Goal: Task Accomplishment & Management: Manage account settings

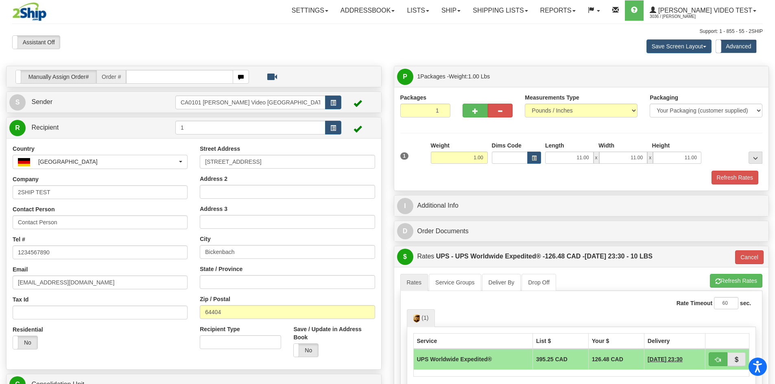
select select "3"
select select "NL"
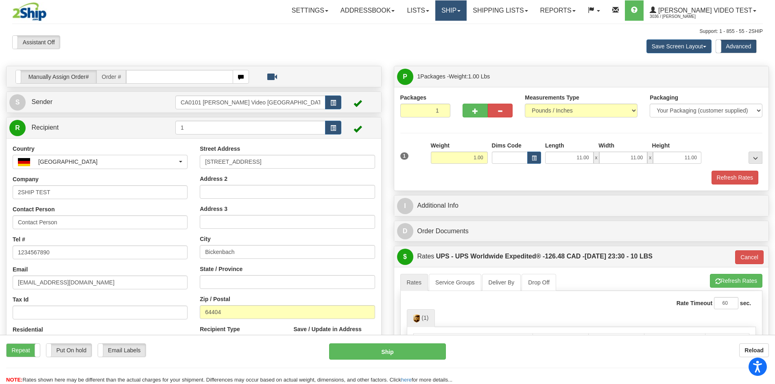
click at [467, 20] on link "Ship" at bounding box center [450, 10] width 31 height 20
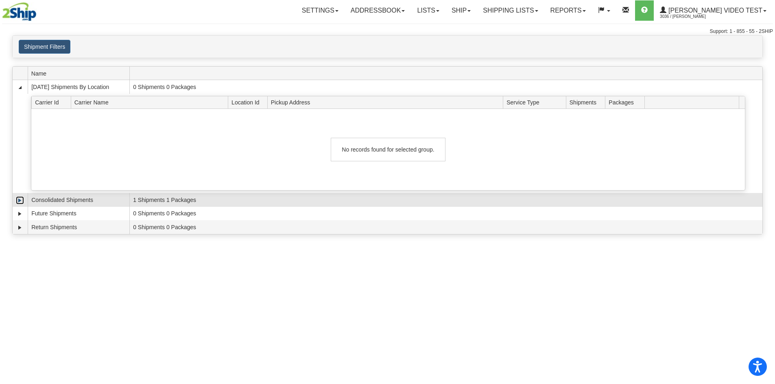
click at [22, 202] on link "Expand" at bounding box center [20, 200] width 8 height 8
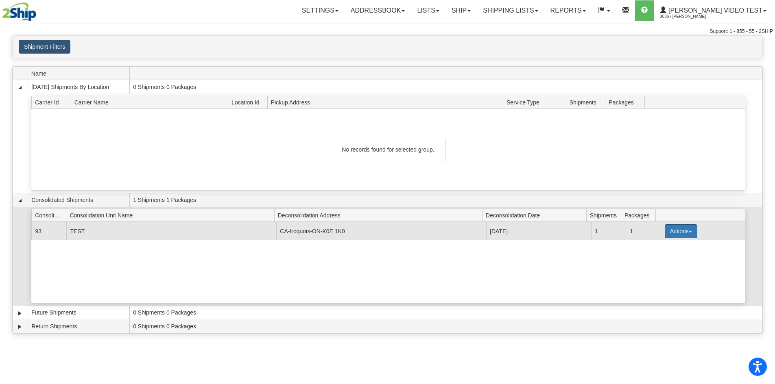
click at [670, 231] on button "Actions" at bounding box center [681, 232] width 33 height 14
click at [668, 247] on link "Details" at bounding box center [664, 247] width 65 height 11
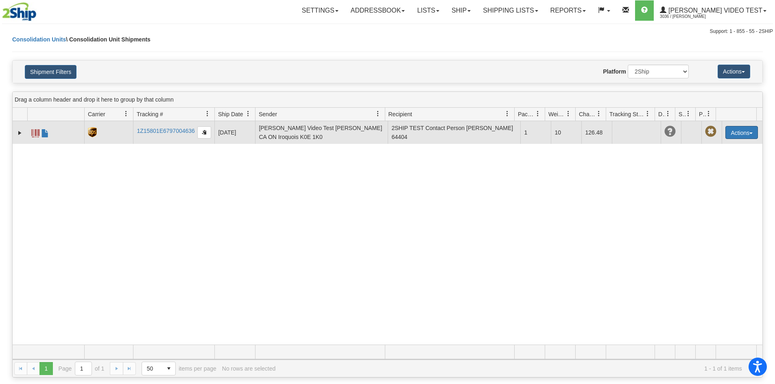
click at [740, 135] on button "Actions" at bounding box center [741, 132] width 33 height 13
click at [716, 169] on span "Delete" at bounding box center [711, 169] width 21 height 6
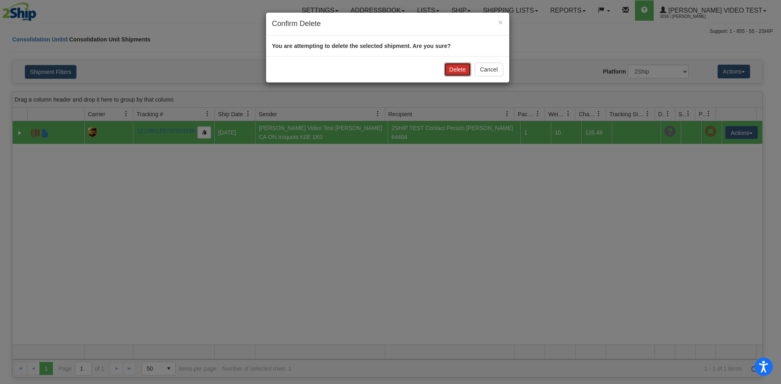
click at [460, 72] on button "Delete" at bounding box center [457, 70] width 27 height 14
